Goal: Information Seeking & Learning: Learn about a topic

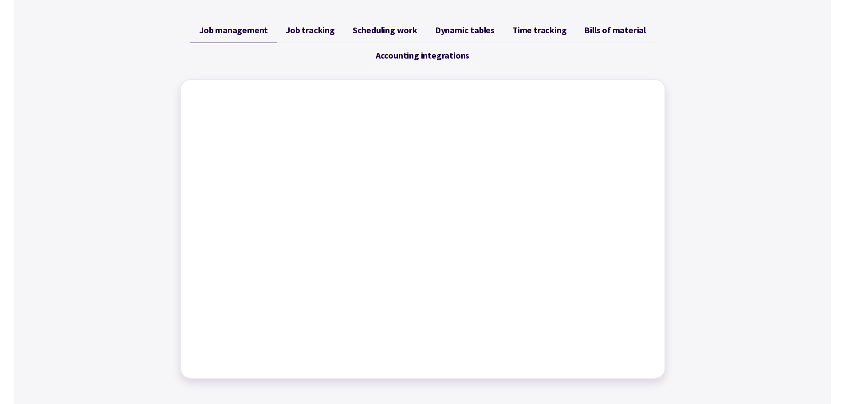
click at [381, 12] on div "Job management Job tracking Scheduling work Dynamic tables Time tracking Bills …" at bounding box center [422, 198] width 507 height 382
click at [326, 34] on span "Job tracking" at bounding box center [310, 30] width 49 height 11
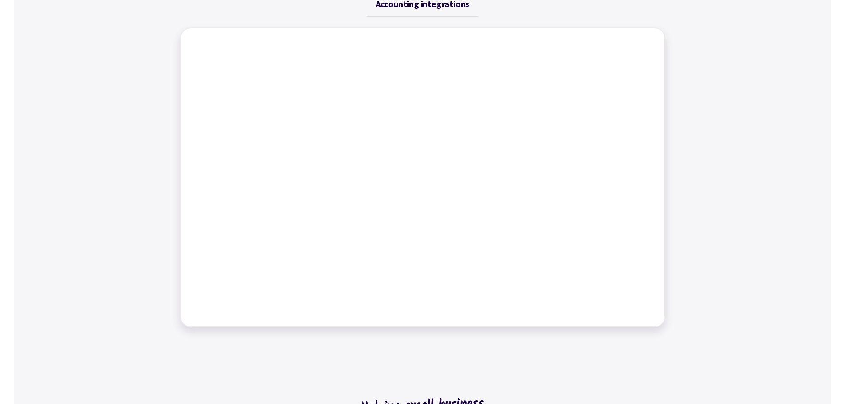
scroll to position [355, 0]
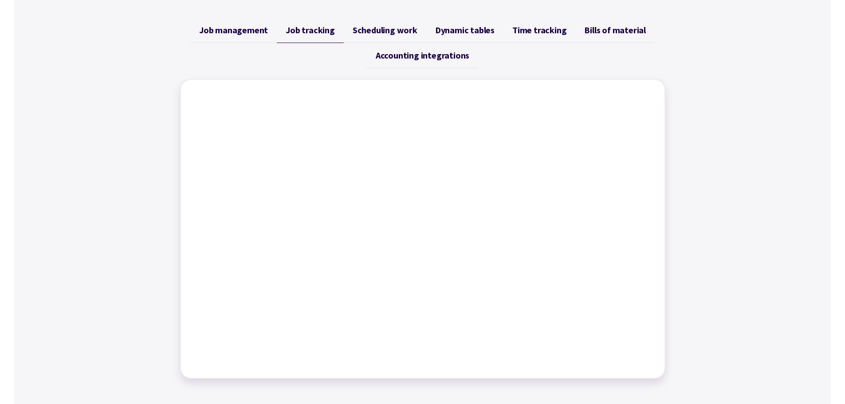
click at [252, 36] on link "Job management" at bounding box center [233, 30] width 87 height 25
click at [302, 24] on link "Job tracking" at bounding box center [310, 30] width 67 height 25
click at [386, 27] on span "Scheduling work" at bounding box center [385, 30] width 65 height 11
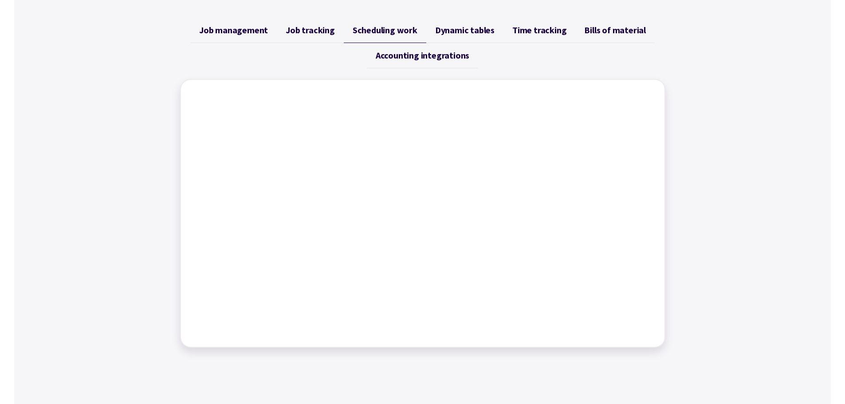
click at [226, 33] on span "Job management" at bounding box center [233, 30] width 69 height 11
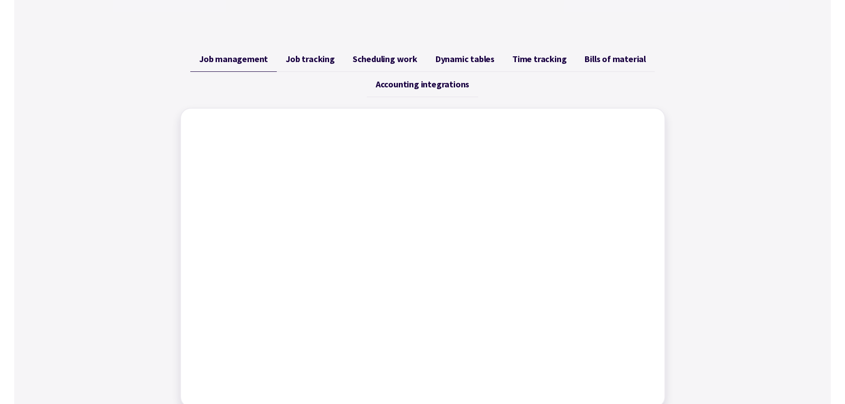
scroll to position [311, 0]
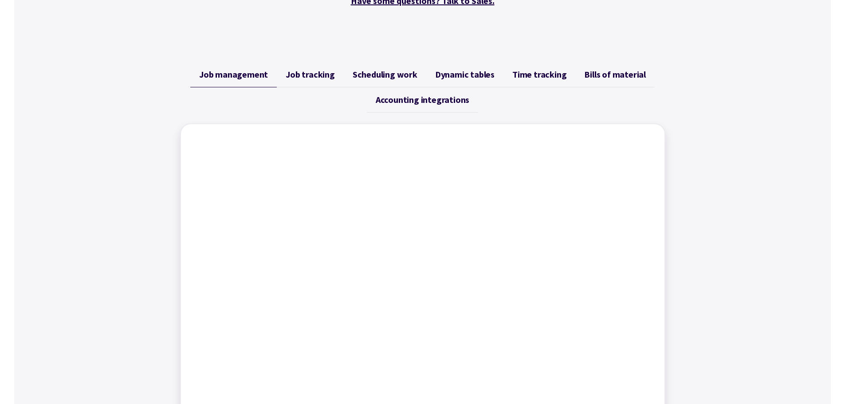
click at [461, 79] on span "Dynamic tables" at bounding box center [464, 74] width 59 height 11
click at [546, 84] on link "Time tracking" at bounding box center [540, 74] width 72 height 25
click at [538, 109] on ul "Job management Job tracking Scheduling work Dynamic tables Time tracking Bills …" at bounding box center [422, 87] width 485 height 51
click at [634, 74] on span "Bills of material" at bounding box center [615, 74] width 62 height 11
click at [422, 102] on span "Accounting integrations" at bounding box center [423, 99] width 94 height 11
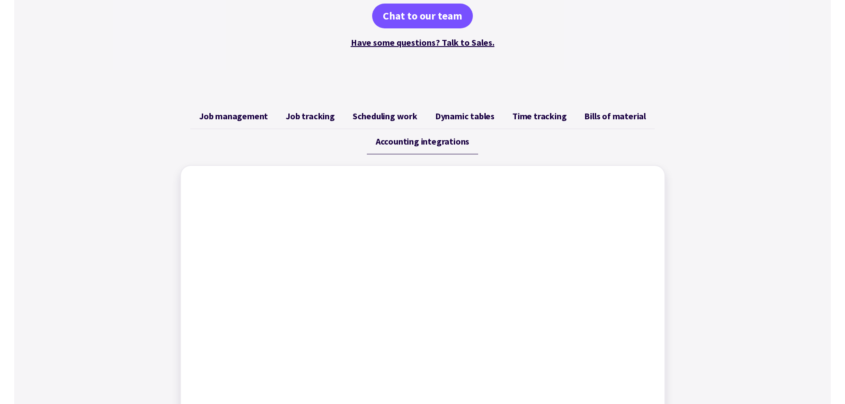
scroll to position [266, 0]
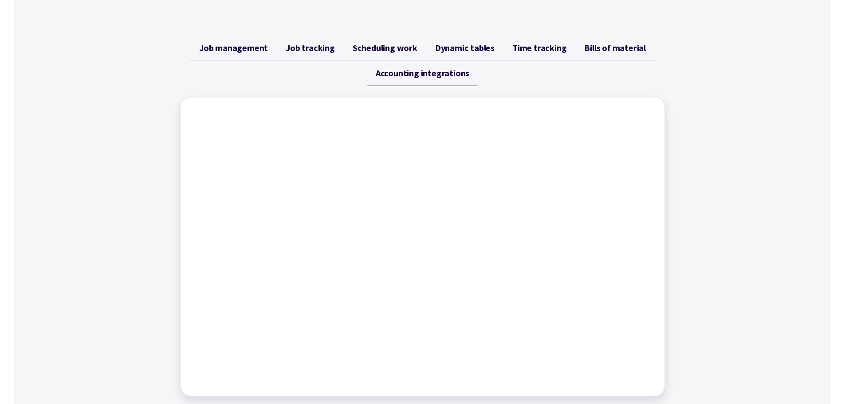
scroll to position [355, 0]
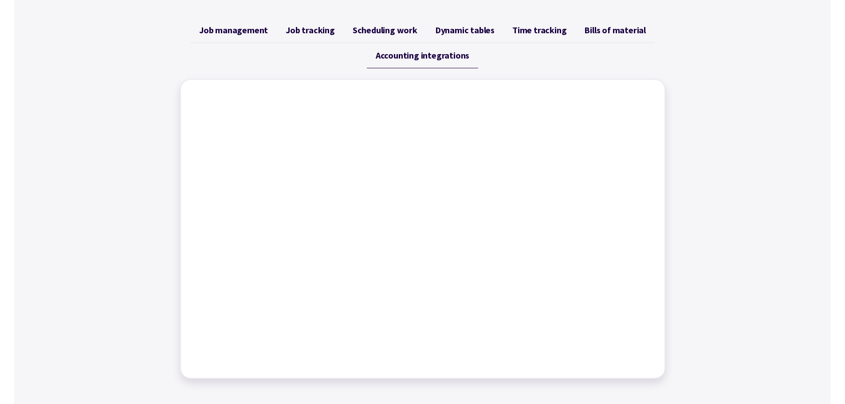
click at [239, 27] on span "Job management" at bounding box center [233, 30] width 69 height 11
click at [329, 40] on link "Job tracking" at bounding box center [310, 30] width 67 height 25
click at [240, 28] on span "Job management" at bounding box center [233, 30] width 69 height 11
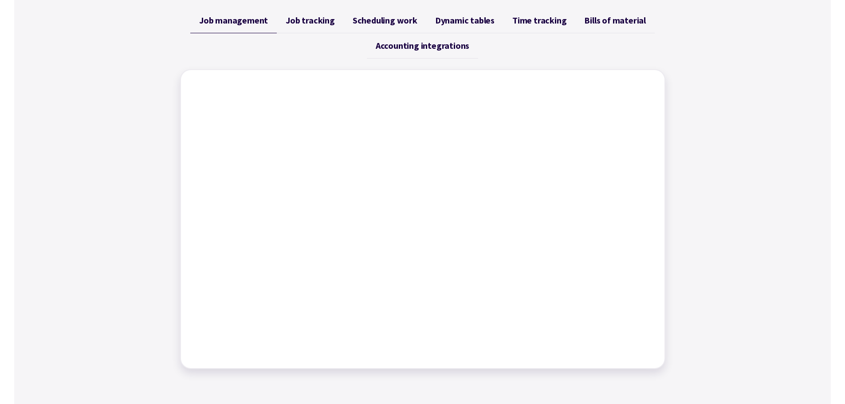
scroll to position [311, 0]
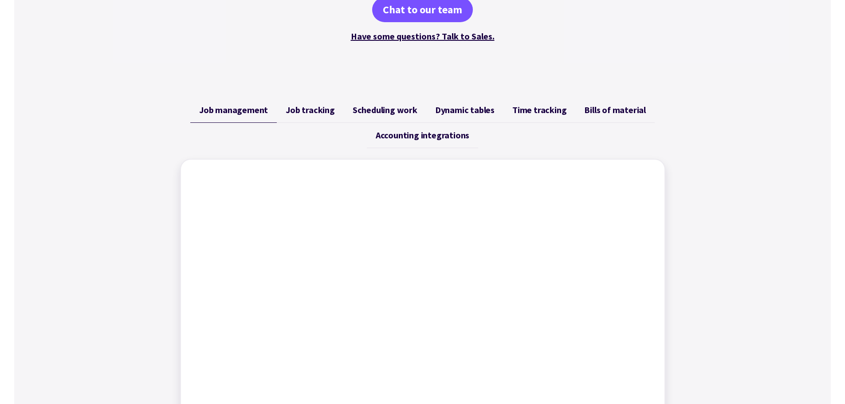
scroll to position [266, 0]
